Goal: Information Seeking & Learning: Learn about a topic

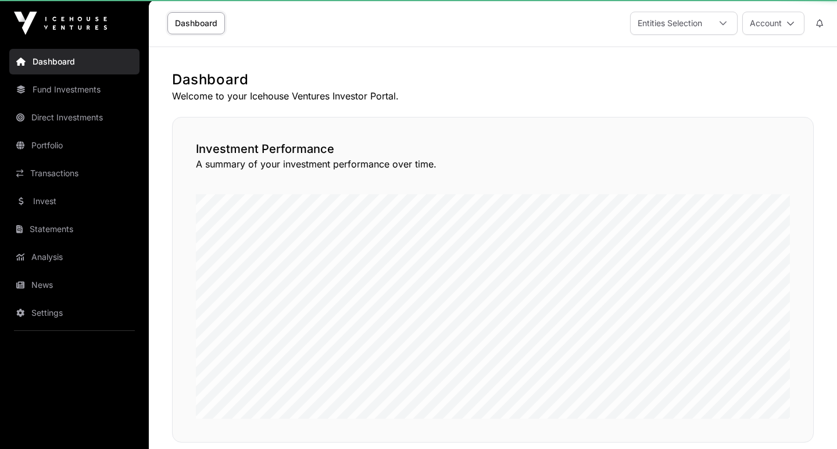
click at [52, 66] on link "Dashboard" at bounding box center [74, 62] width 130 height 26
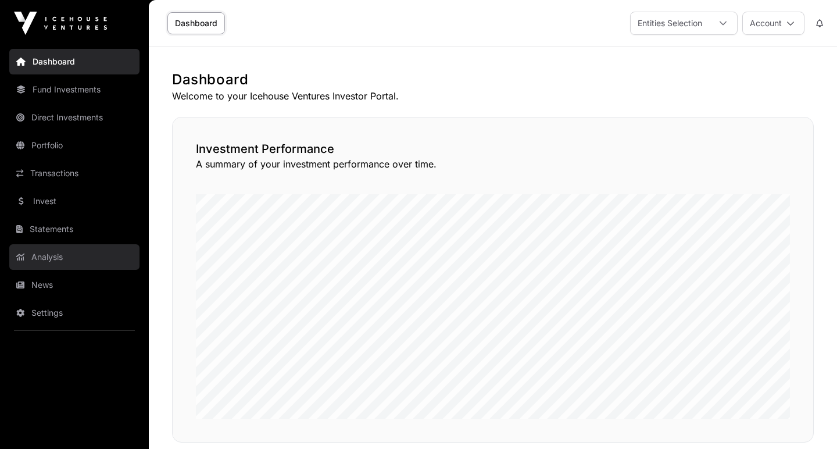
click at [52, 260] on link "Analysis" at bounding box center [74, 257] width 130 height 26
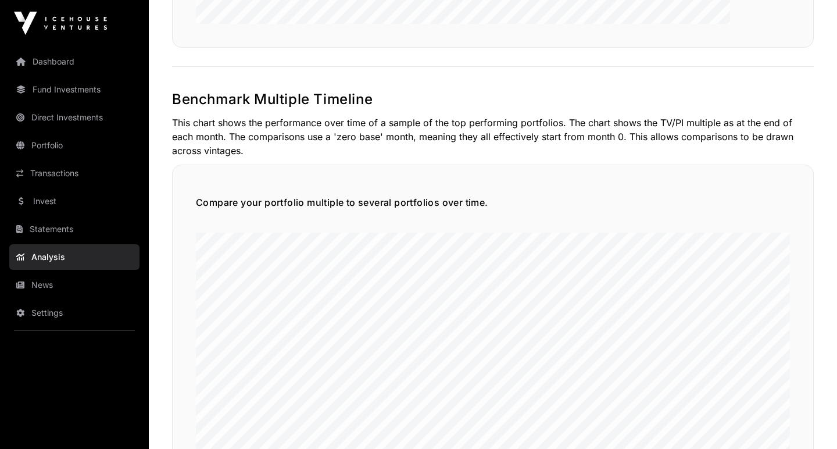
scroll to position [2408, 0]
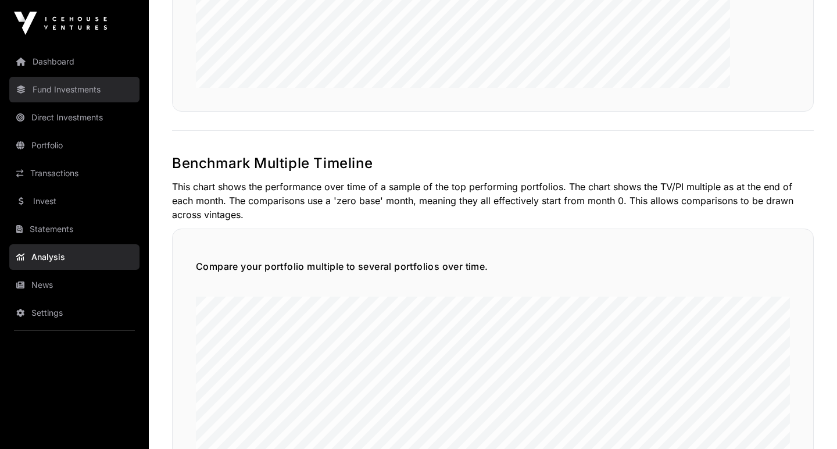
click at [72, 86] on link "Fund Investments" at bounding box center [74, 90] width 130 height 26
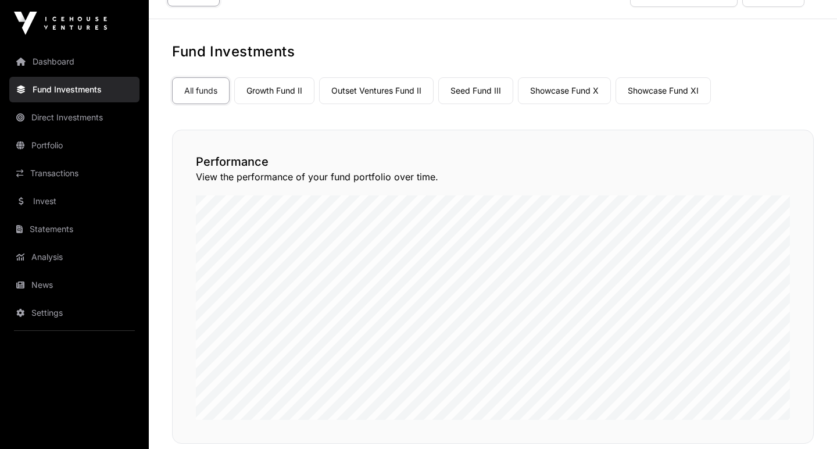
scroll to position [27, 0]
click at [550, 86] on link "Showcase Fund X" at bounding box center [564, 91] width 93 height 27
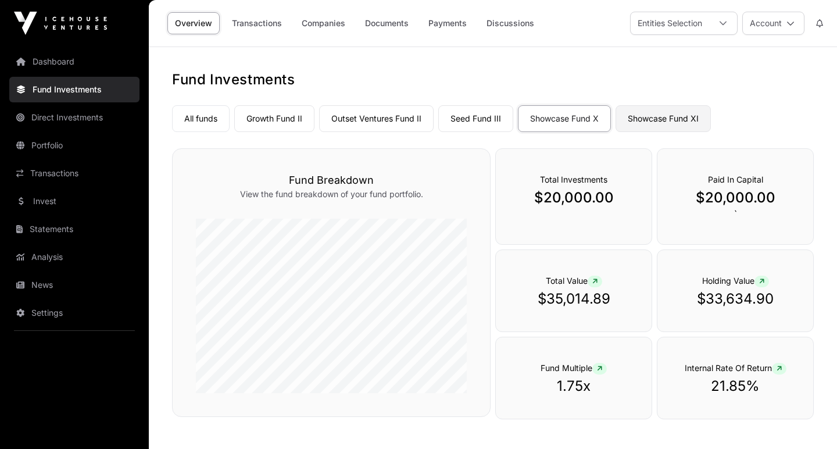
click at [656, 115] on link "Showcase Fund XI" at bounding box center [663, 118] width 95 height 27
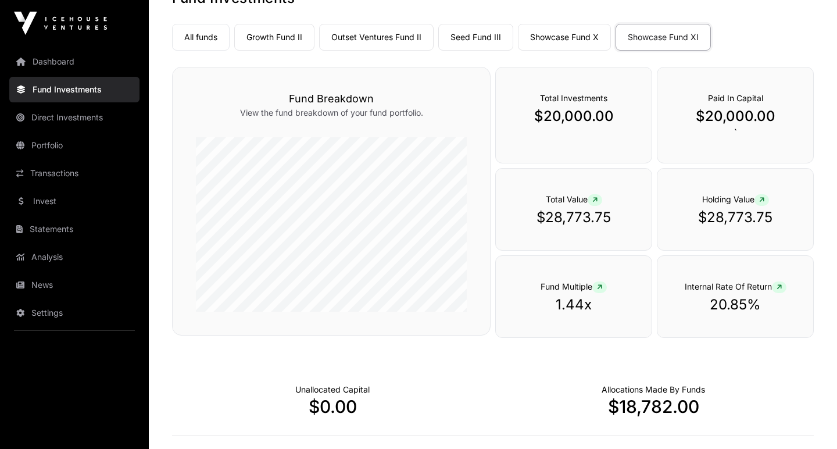
scroll to position [80, 0]
click at [579, 42] on link "Showcase Fund X" at bounding box center [564, 38] width 93 height 27
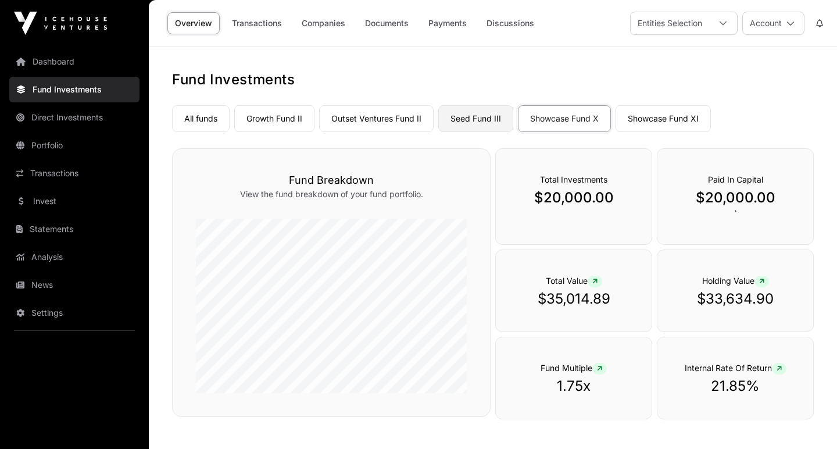
click at [475, 117] on link "Seed Fund III" at bounding box center [475, 118] width 75 height 27
click at [405, 116] on link "Outset Ventures Fund II" at bounding box center [376, 118] width 115 height 27
click at [276, 119] on link "Growth Fund II" at bounding box center [274, 118] width 80 height 27
click at [335, 24] on link "Companies" at bounding box center [323, 23] width 59 height 22
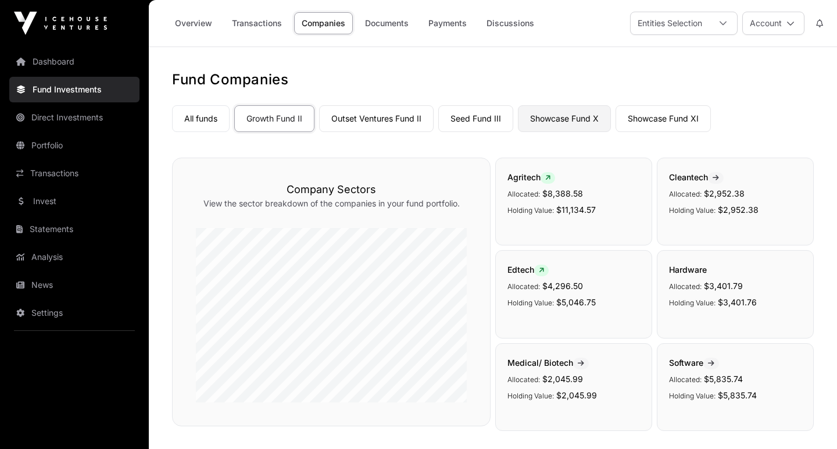
click at [556, 119] on link "Showcase Fund X" at bounding box center [564, 118] width 93 height 27
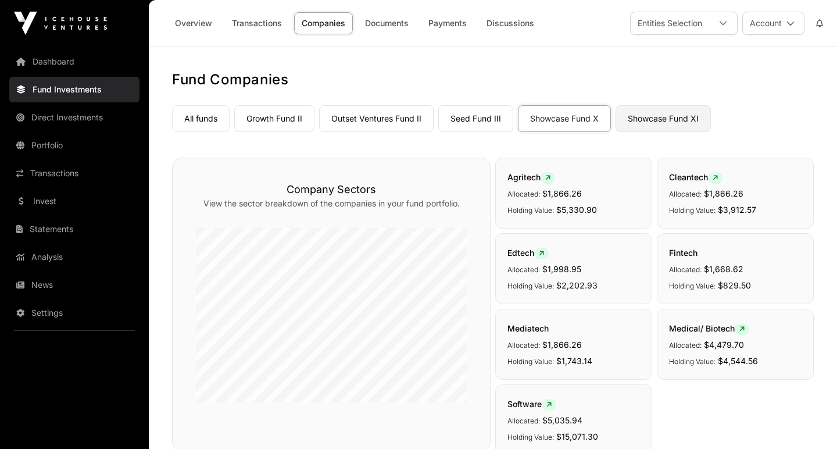
click at [670, 119] on link "Showcase Fund XI" at bounding box center [663, 118] width 95 height 27
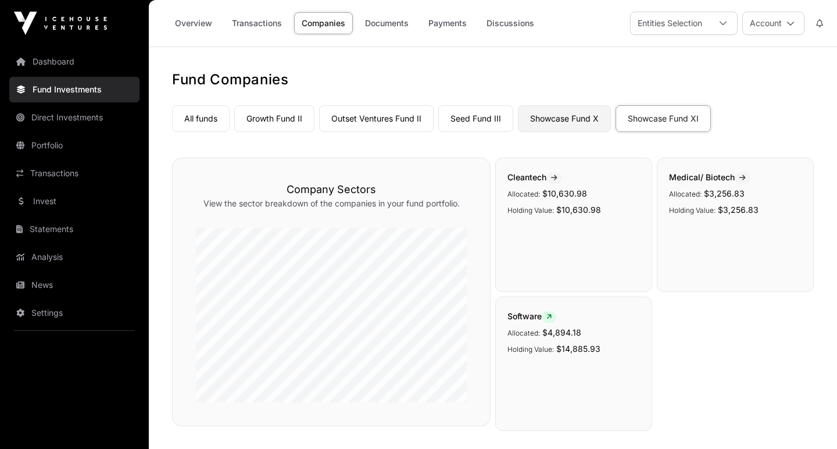
click at [585, 113] on link "Showcase Fund X" at bounding box center [564, 118] width 93 height 27
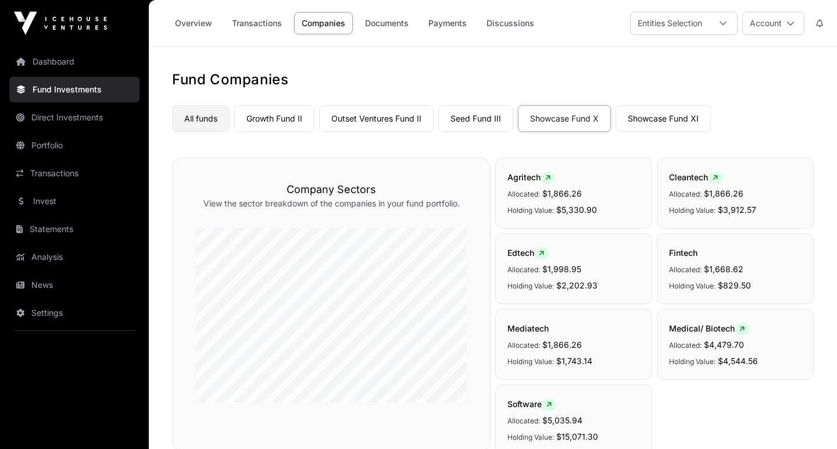
click at [202, 115] on link "All funds" at bounding box center [201, 118] width 58 height 27
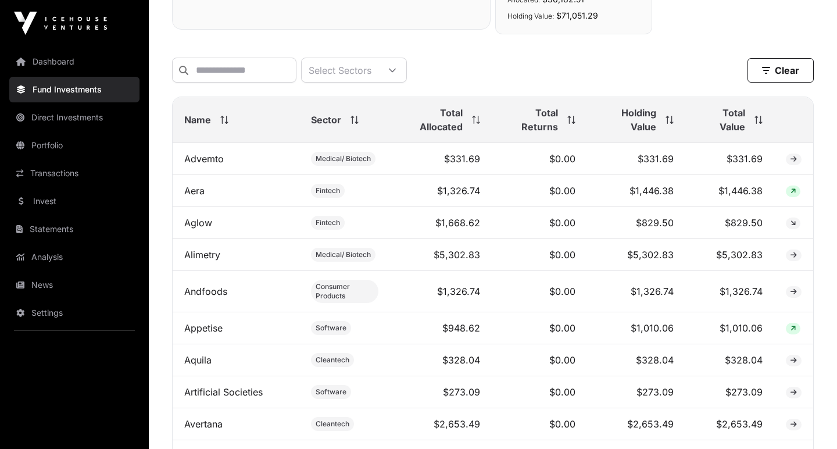
scroll to position [497, 0]
click at [762, 116] on div "Total Value" at bounding box center [730, 119] width 66 height 28
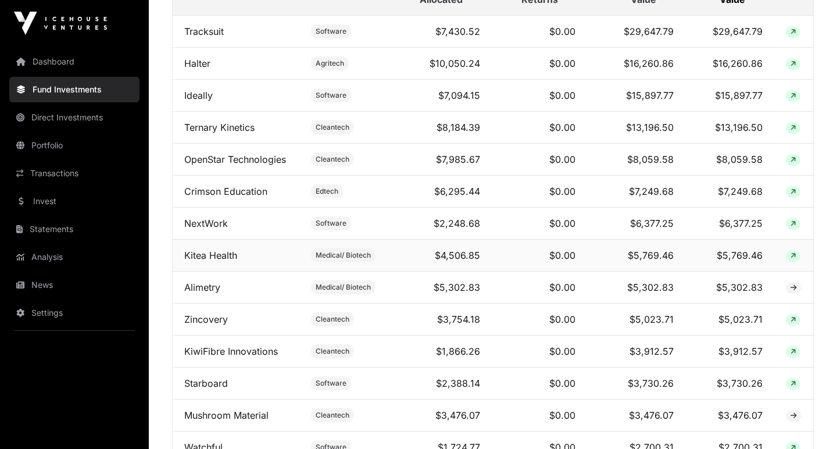
scroll to position [627, 0]
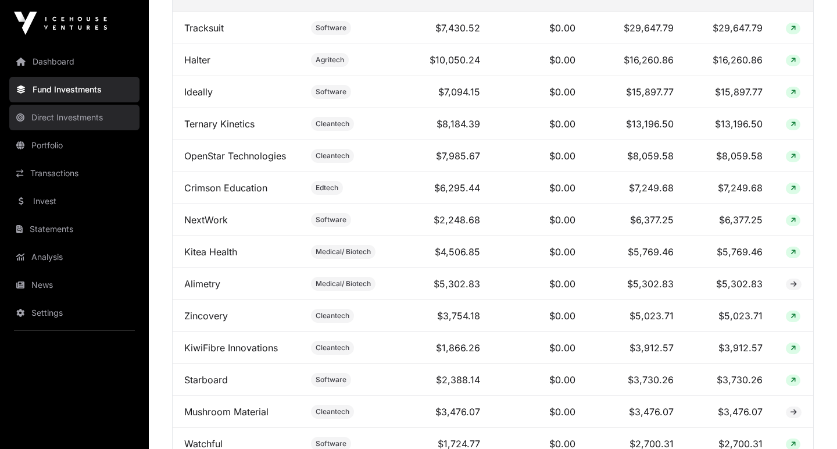
click at [95, 117] on link "Direct Investments" at bounding box center [74, 118] width 130 height 26
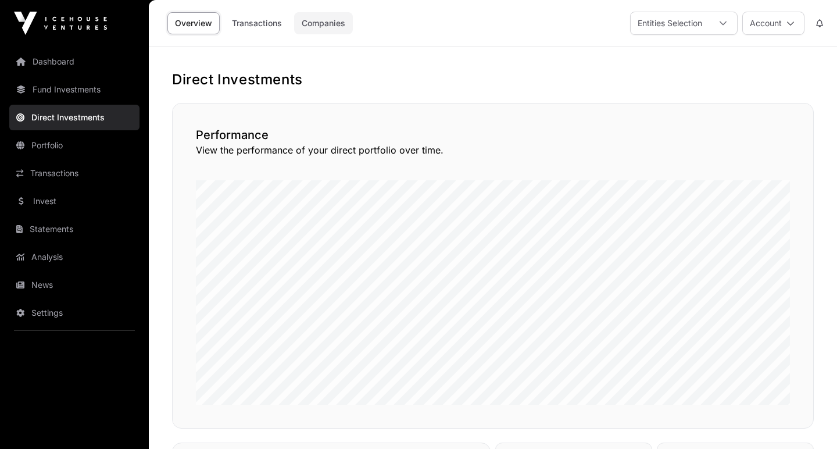
click at [331, 22] on link "Companies" at bounding box center [323, 23] width 59 height 22
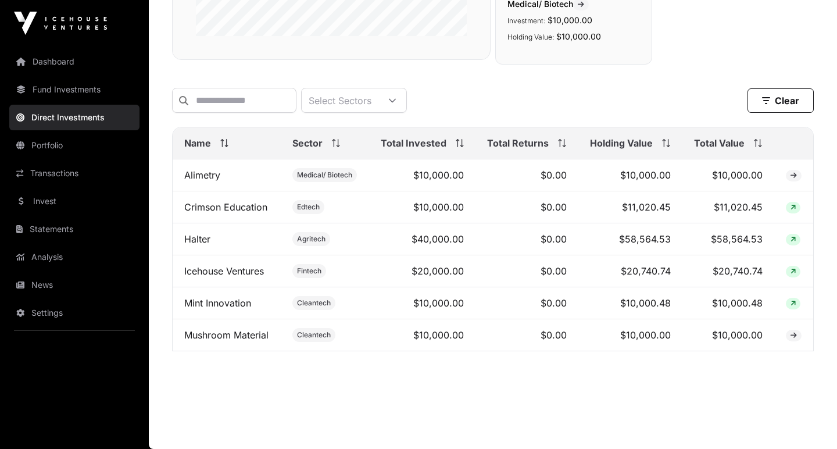
scroll to position [313, 0]
click at [54, 58] on link "Dashboard" at bounding box center [74, 62] width 130 height 26
